Goal: Book appointment/travel/reservation

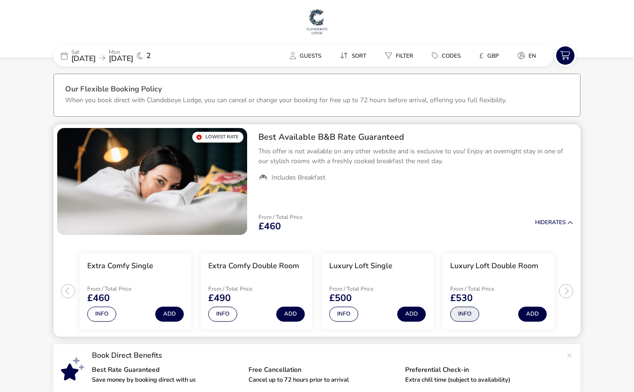
click at [471, 320] on button "Info" at bounding box center [464, 313] width 29 height 15
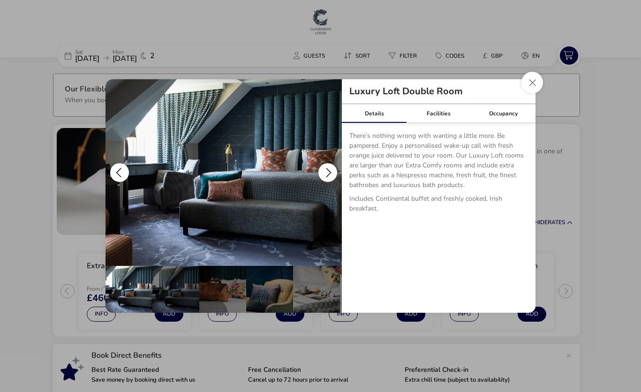
click at [332, 173] on button "details" at bounding box center [327, 172] width 19 height 19
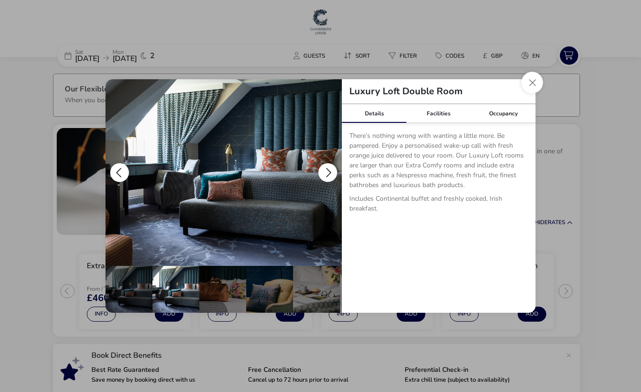
click at [332, 173] on button "details" at bounding box center [327, 172] width 19 height 19
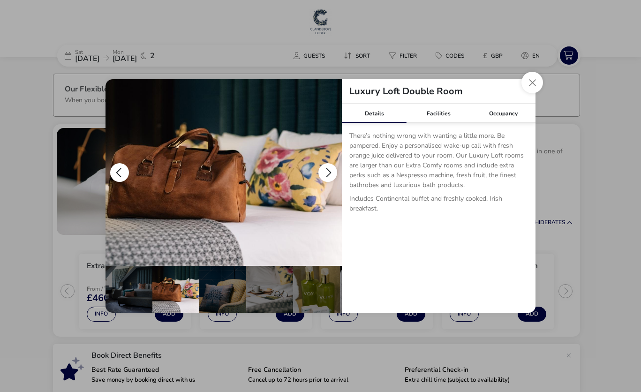
click at [332, 173] on button "details" at bounding box center [327, 172] width 19 height 19
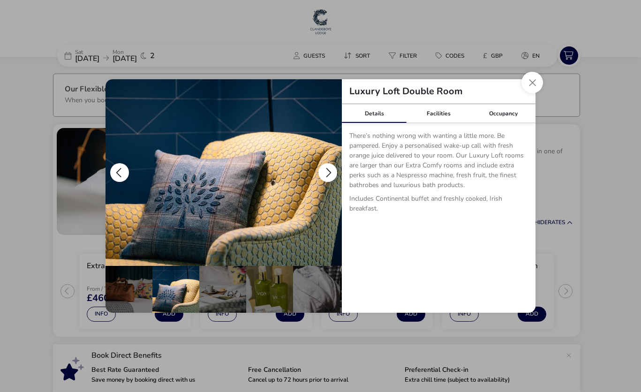
click at [332, 173] on button "details" at bounding box center [327, 172] width 19 height 19
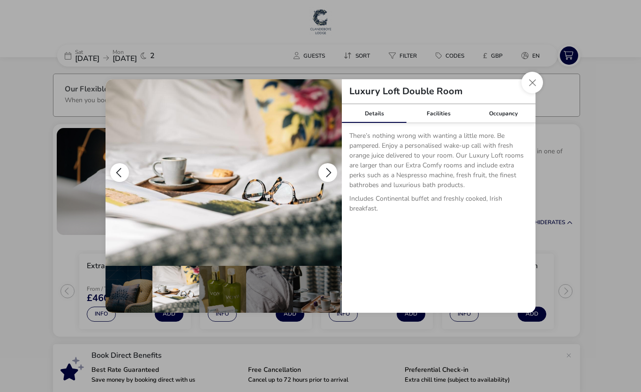
click at [332, 173] on button "details" at bounding box center [327, 172] width 19 height 19
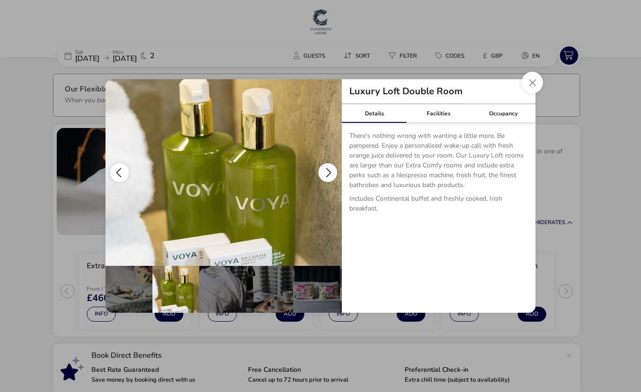
click at [332, 173] on button "details" at bounding box center [327, 172] width 19 height 19
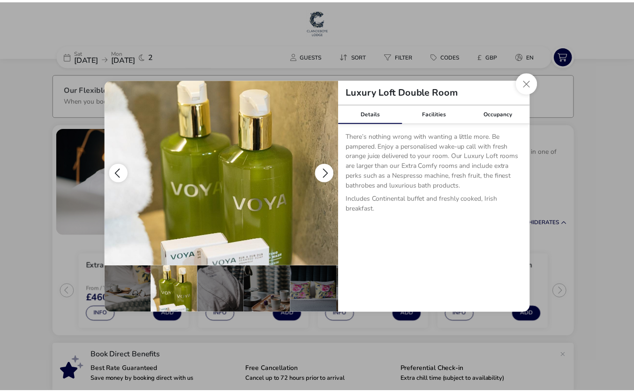
scroll to position [0, 232]
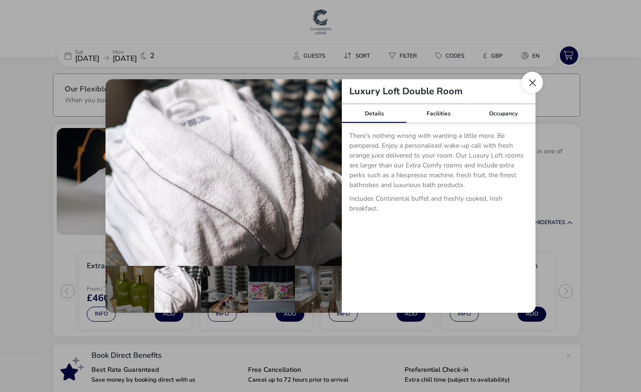
click at [532, 80] on button "Close dialog" at bounding box center [532, 83] width 22 height 22
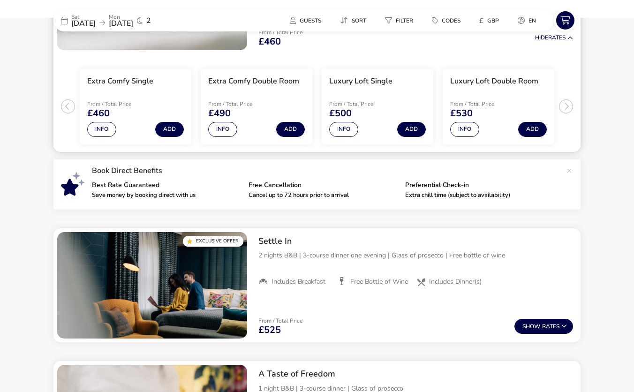
scroll to position [187, 0]
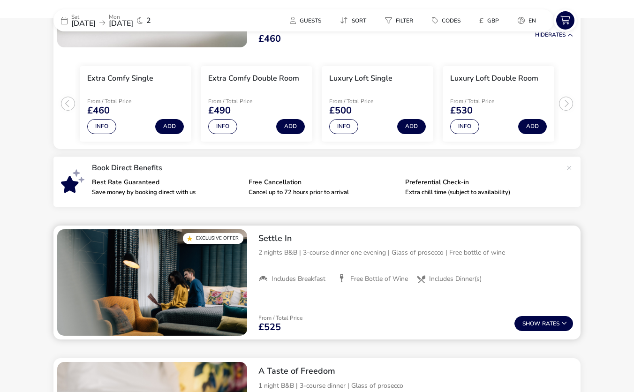
drag, startPoint x: 563, startPoint y: 327, endPoint x: 484, endPoint y: 269, distance: 97.7
click at [564, 327] on button "Show Rates" at bounding box center [543, 323] width 59 height 15
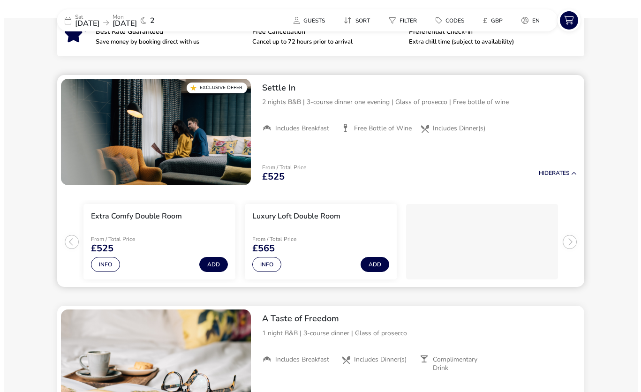
scroll to position [366, 0]
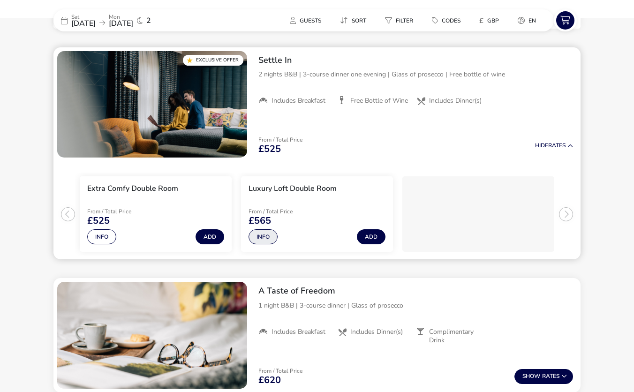
click at [263, 236] on button "Info" at bounding box center [262, 236] width 29 height 15
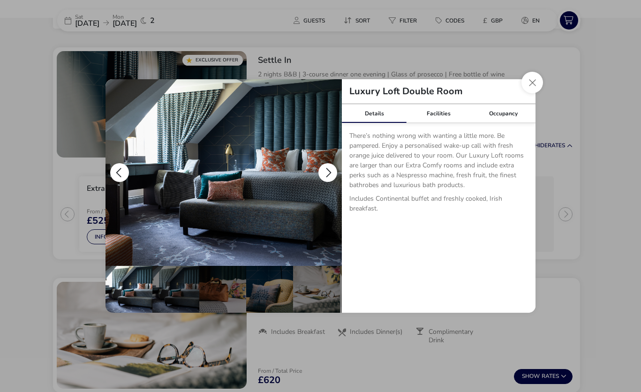
click at [330, 174] on button "details" at bounding box center [327, 172] width 19 height 19
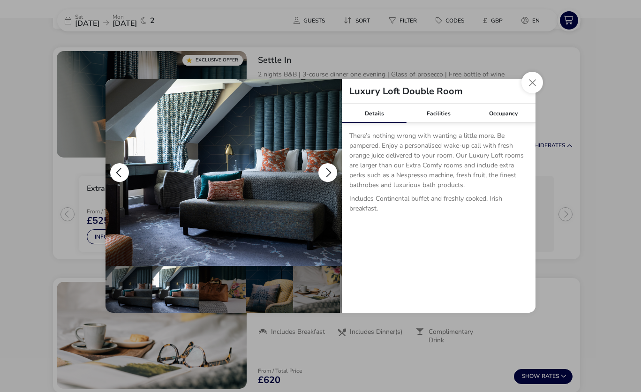
click at [329, 175] on button "details" at bounding box center [327, 172] width 19 height 19
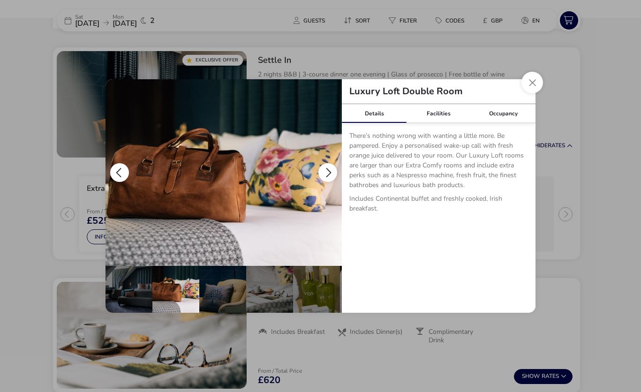
click at [329, 175] on button "details" at bounding box center [327, 172] width 19 height 19
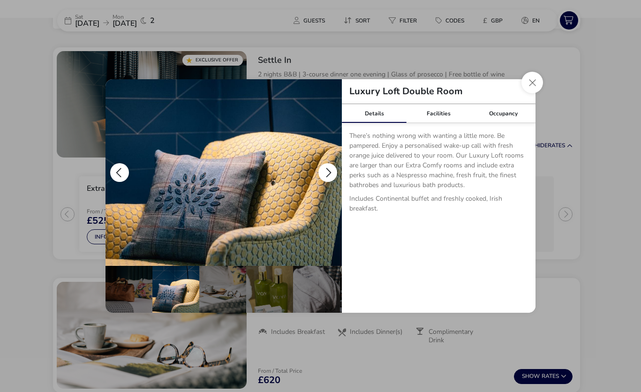
click at [329, 175] on button "details" at bounding box center [327, 172] width 19 height 19
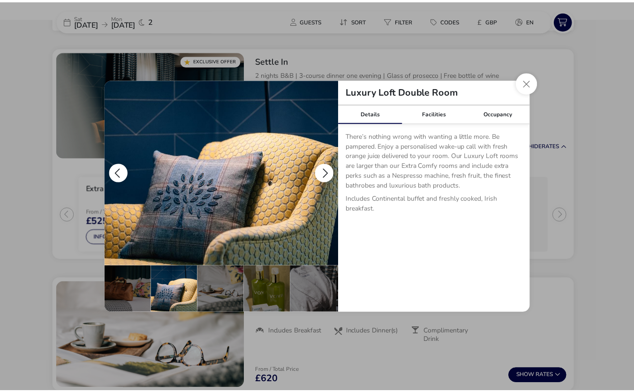
scroll to position [0, 141]
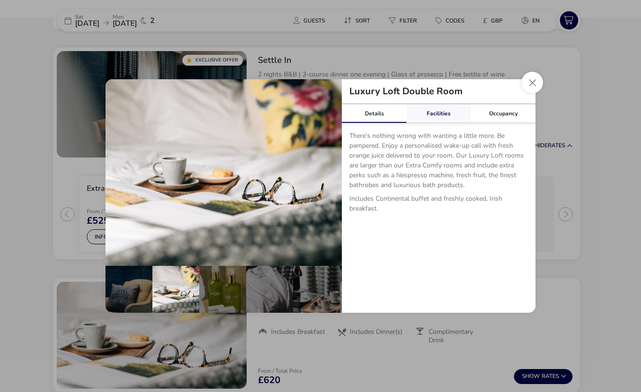
click at [442, 117] on link "Facilities" at bounding box center [438, 113] width 65 height 19
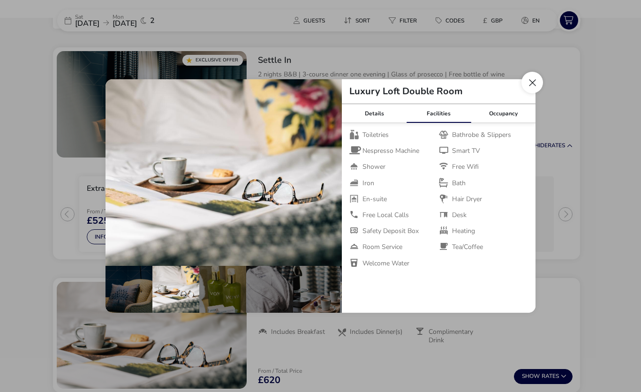
click at [532, 82] on button "Close dialog" at bounding box center [532, 83] width 22 height 22
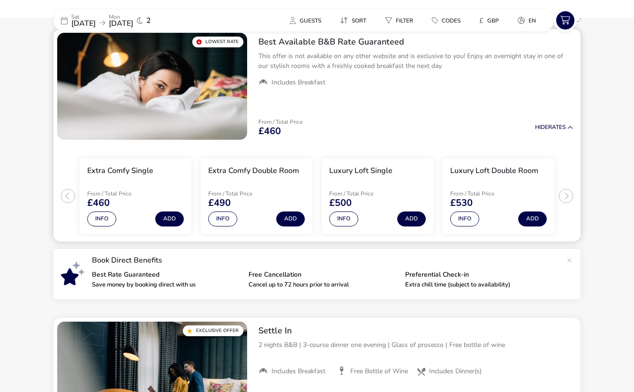
scroll to position [0, 0]
